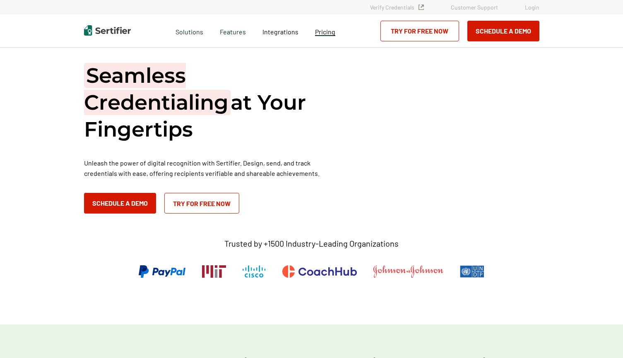
click at [317, 32] on span "Pricing" at bounding box center [325, 32] width 20 height 8
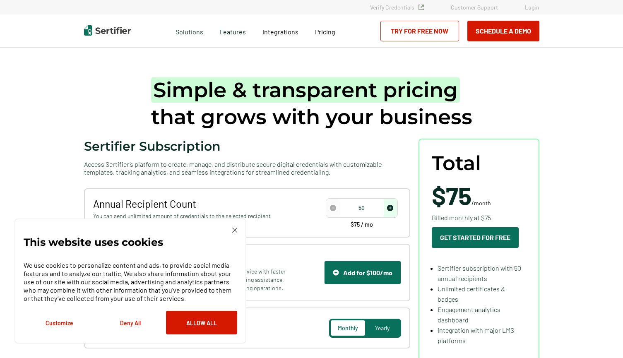
click at [235, 230] on img at bounding box center [234, 230] width 5 height 5
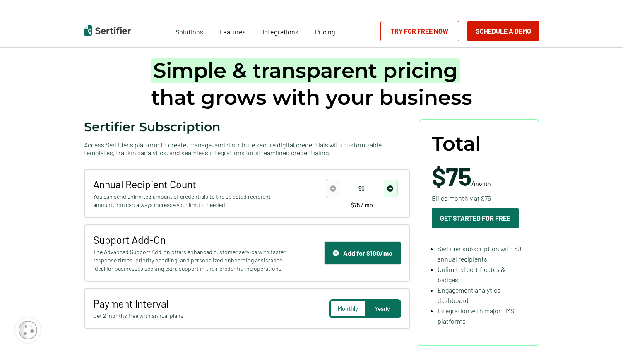
scroll to position [20, 0]
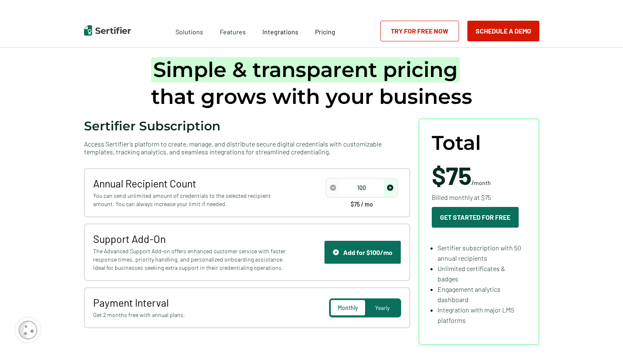
click at [390, 186] on img "increase number" at bounding box center [390, 188] width 6 height 6
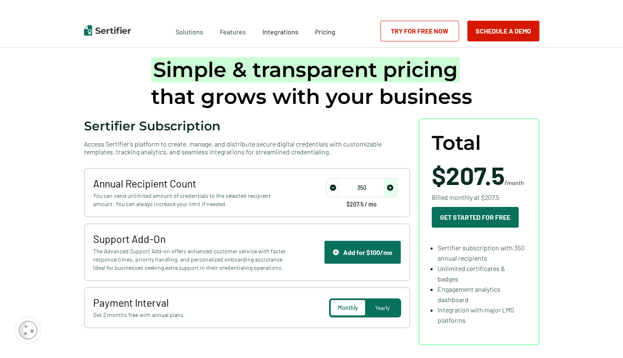
click at [390, 186] on img "increase number" at bounding box center [390, 188] width 6 height 6
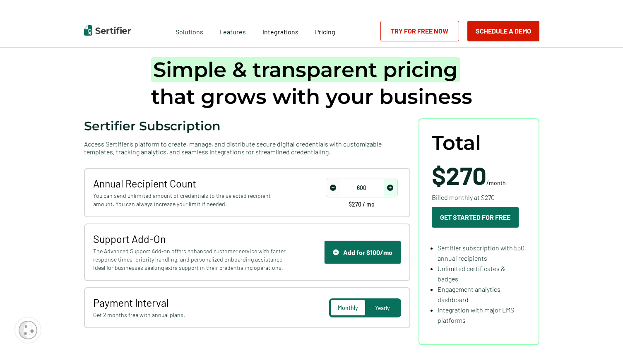
click at [390, 186] on img "increase number" at bounding box center [390, 188] width 6 height 6
type input "1500"
click at [390, 185] on img "increase number" at bounding box center [390, 188] width 6 height 6
